Goal: Information Seeking & Learning: Check status

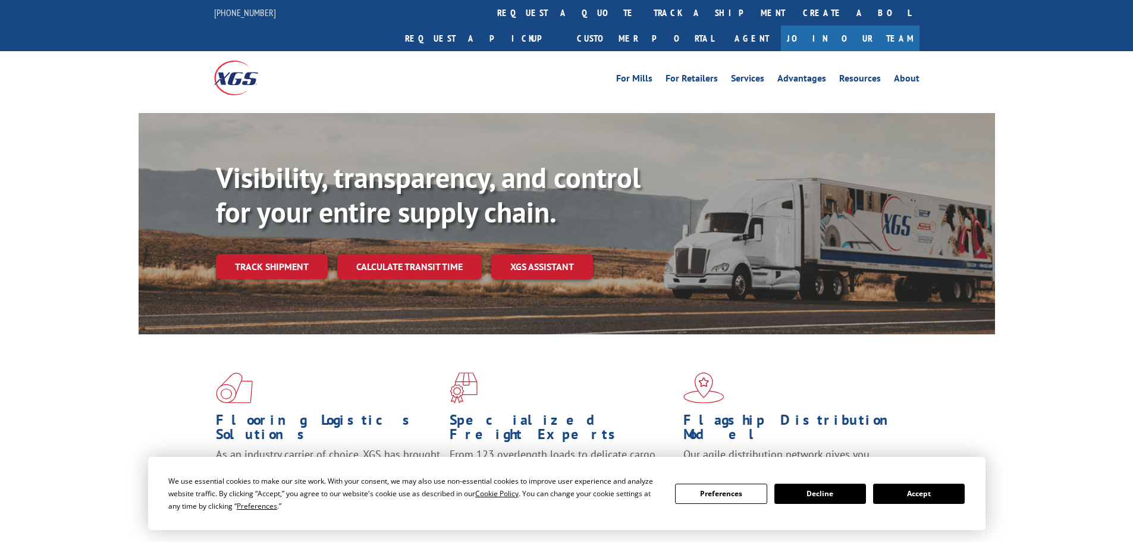
click at [290, 253] on div "Visibility, transparency, and control for your entire supply chain. Track shipm…" at bounding box center [605, 244] width 779 height 166
click at [290, 254] on link "Track shipment" at bounding box center [272, 266] width 112 height 25
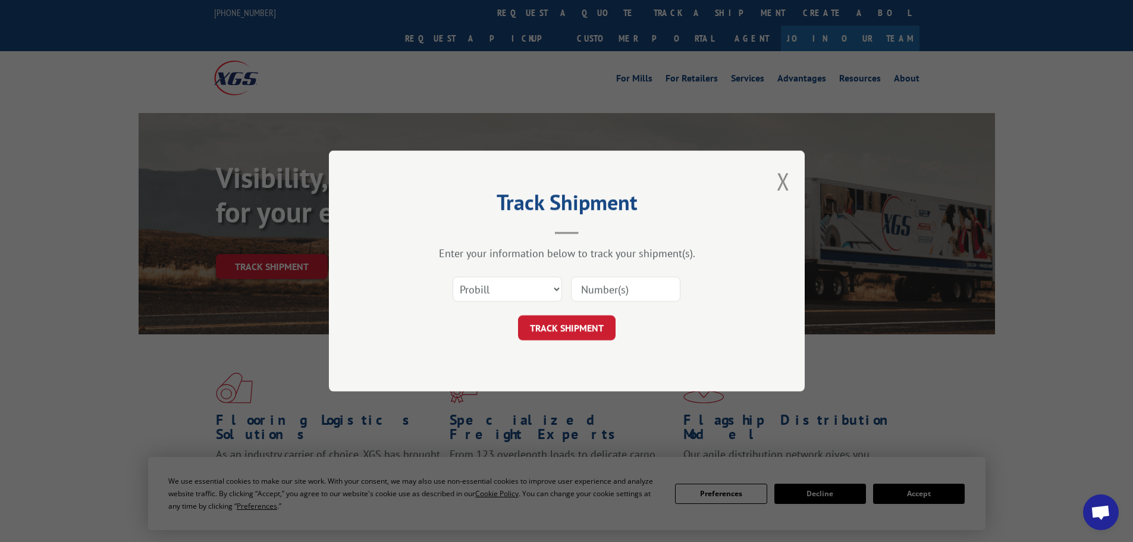
click at [585, 288] on input at bounding box center [625, 288] width 109 height 25
paste input "16944811"
type input "16944811"
click at [593, 321] on button "TRACK SHIPMENT" at bounding box center [567, 327] width 98 height 25
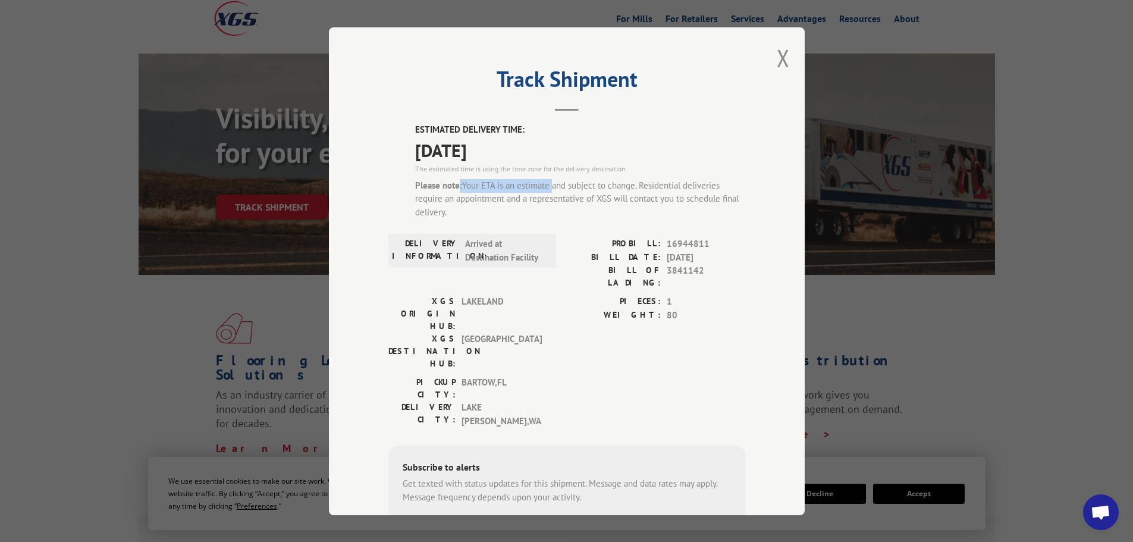
drag, startPoint x: 643, startPoint y: 206, endPoint x: 546, endPoint y: 183, distance: 98.9
click at [546, 183] on div "Please note: Your ETA is an estimate and subject to change. Residential deliver…" at bounding box center [580, 198] width 330 height 40
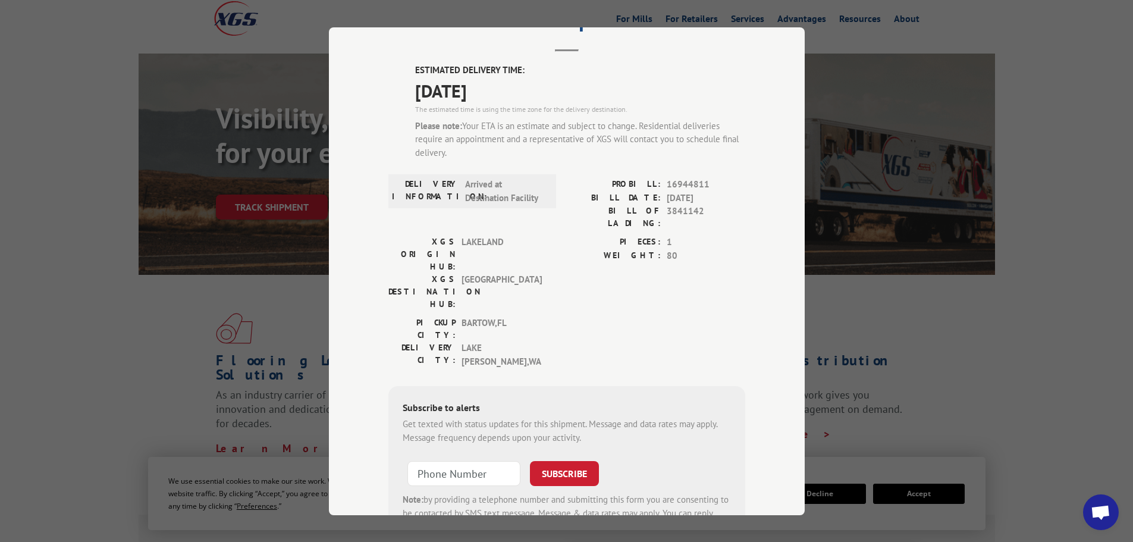
click at [509, 150] on div "Please note: Your ETA is an estimate and subject to change. Residential deliver…" at bounding box center [580, 139] width 330 height 40
